Goal: Find specific page/section: Find specific page/section

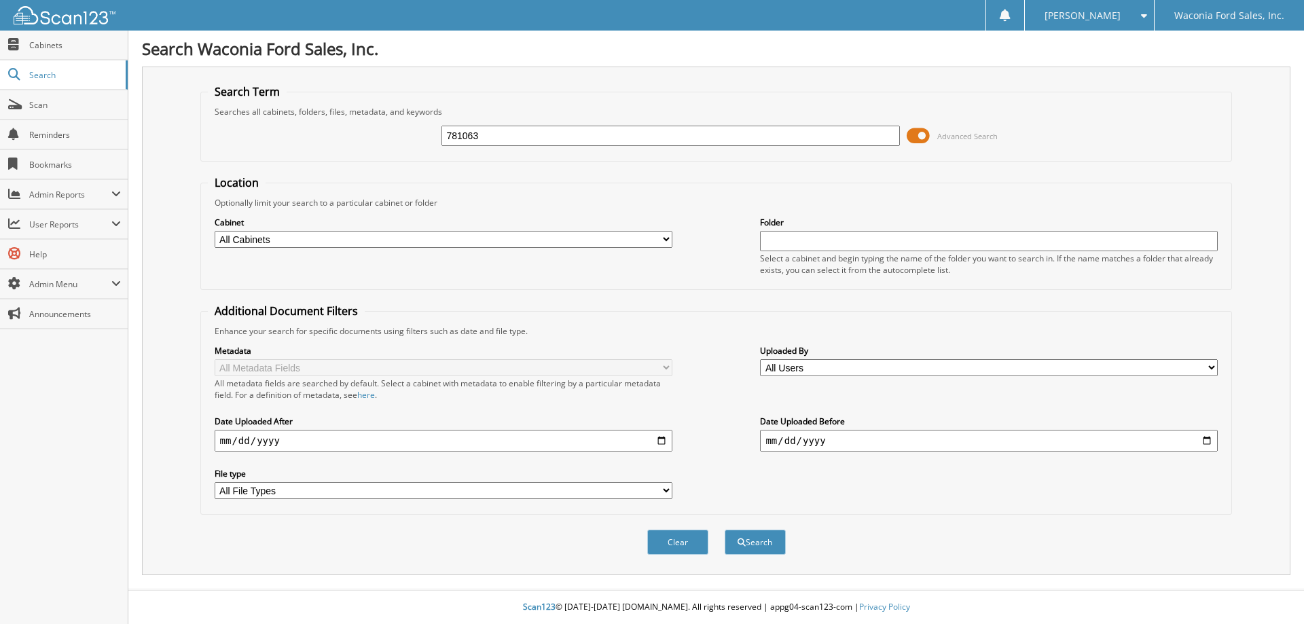
type input "781063"
click at [725, 530] on button "Search" at bounding box center [755, 542] width 61 height 25
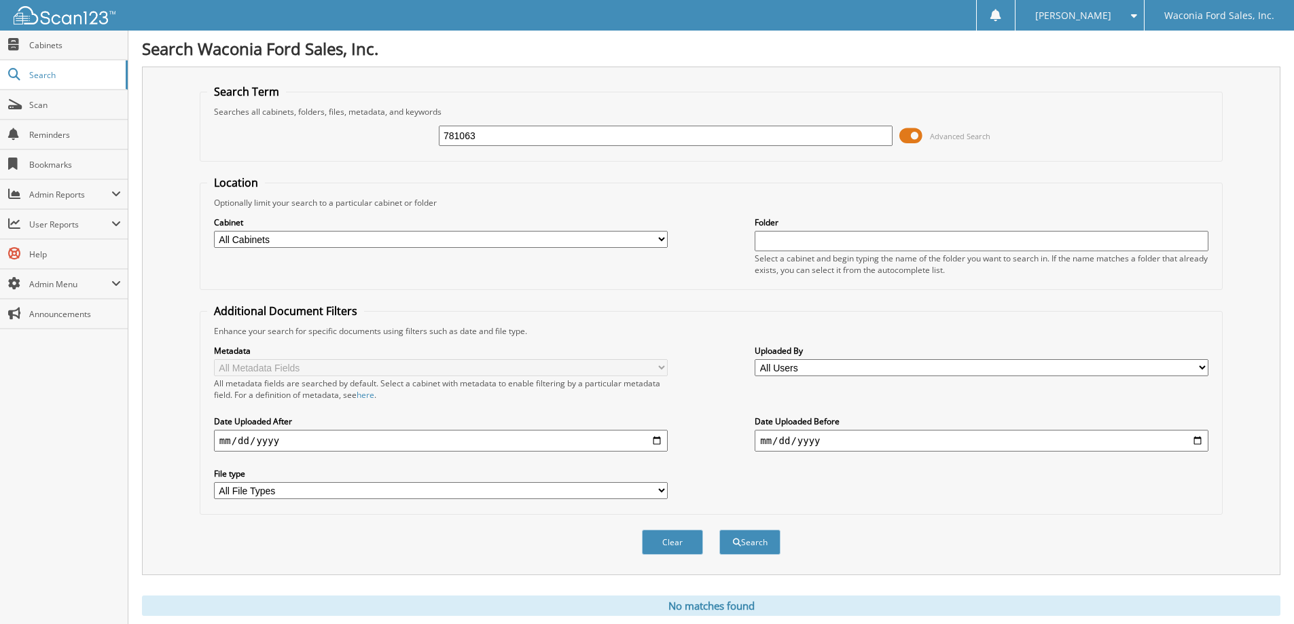
click at [916, 136] on span at bounding box center [910, 136] width 23 height 20
